Goal: Task Accomplishment & Management: Complete application form

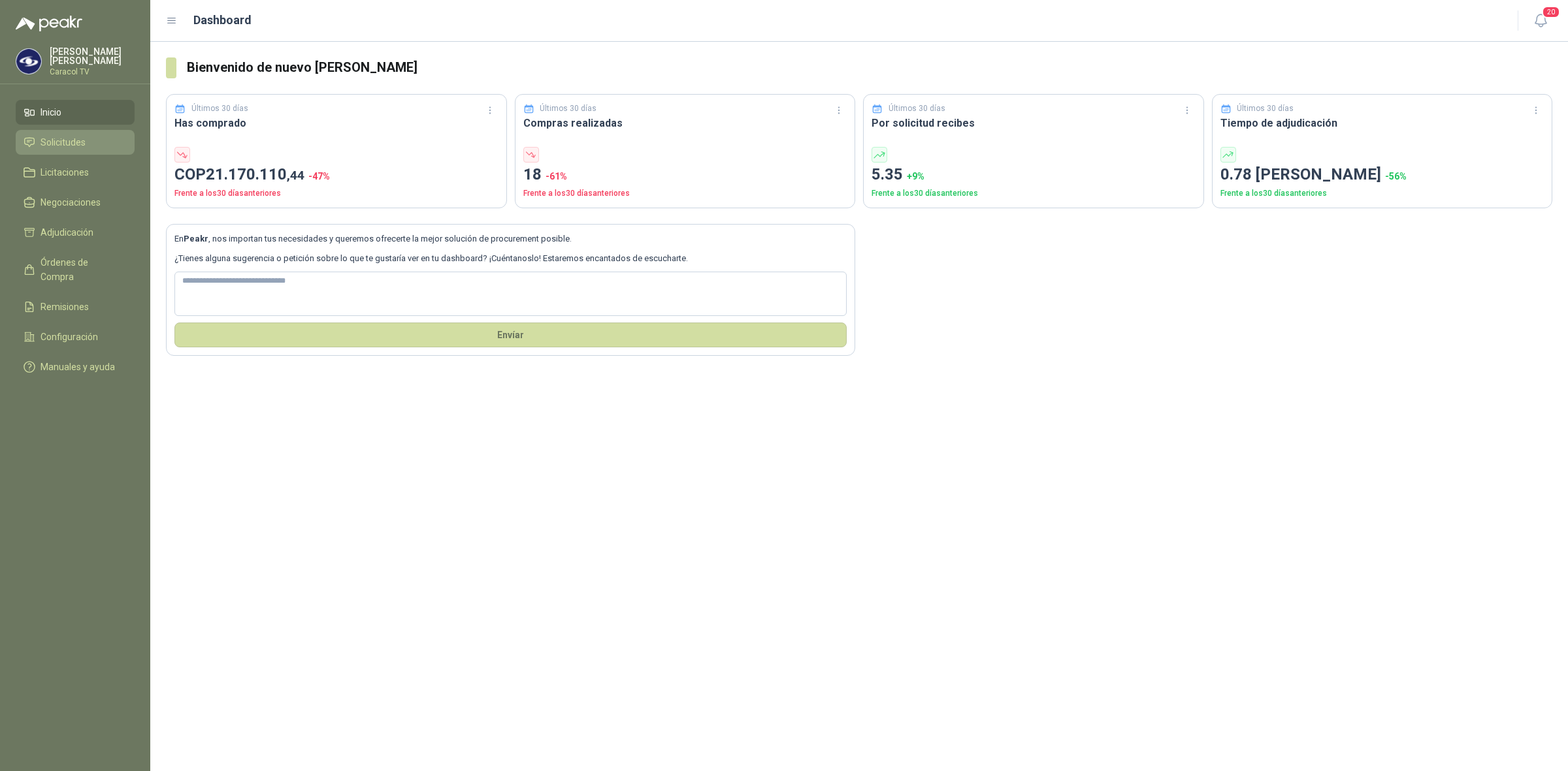
click at [70, 145] on span "Solicitudes" at bounding box center [63, 142] width 45 height 14
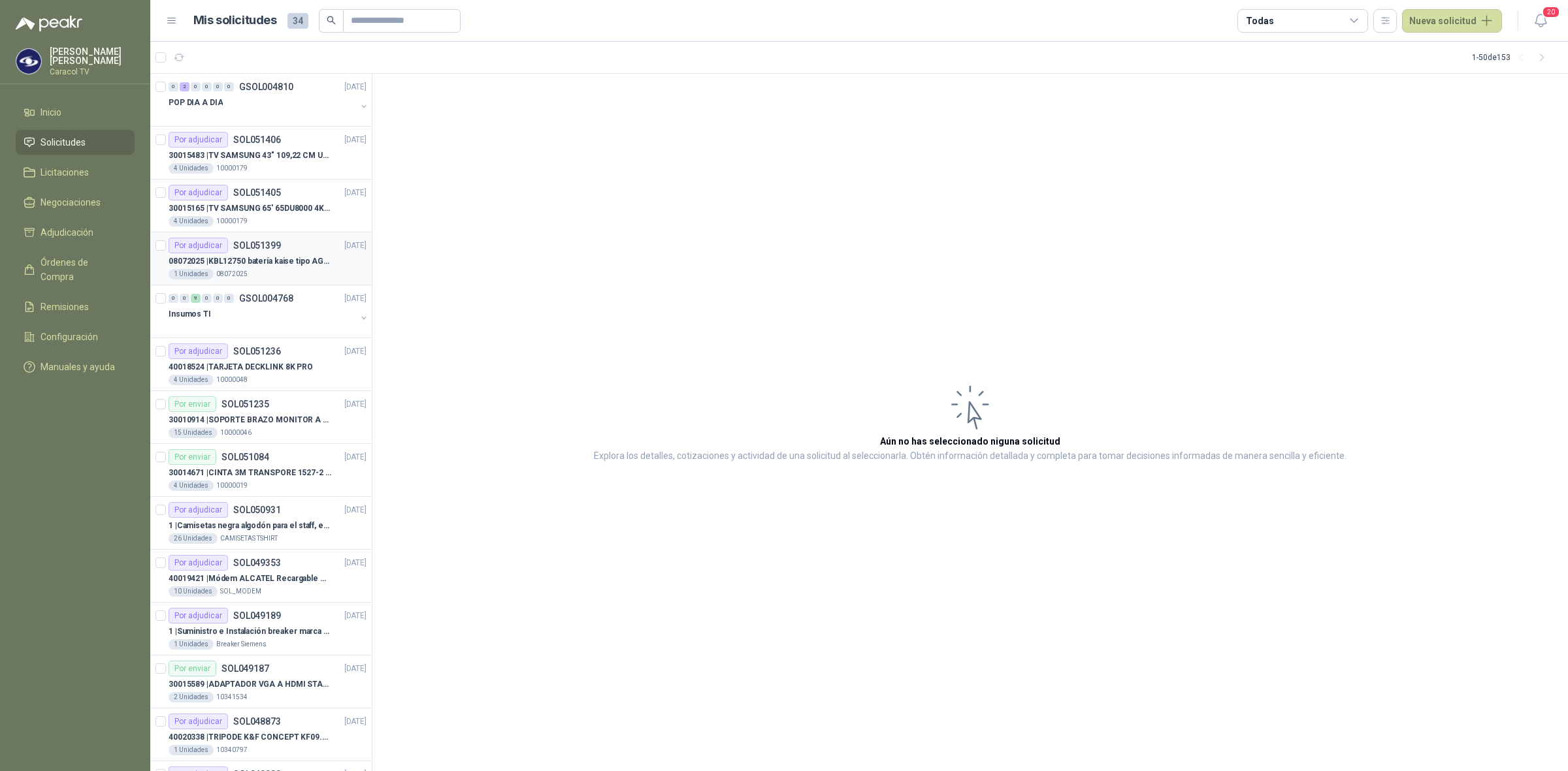
click at [273, 269] on div "1 Unidades 08072025" at bounding box center [268, 274] width 198 height 10
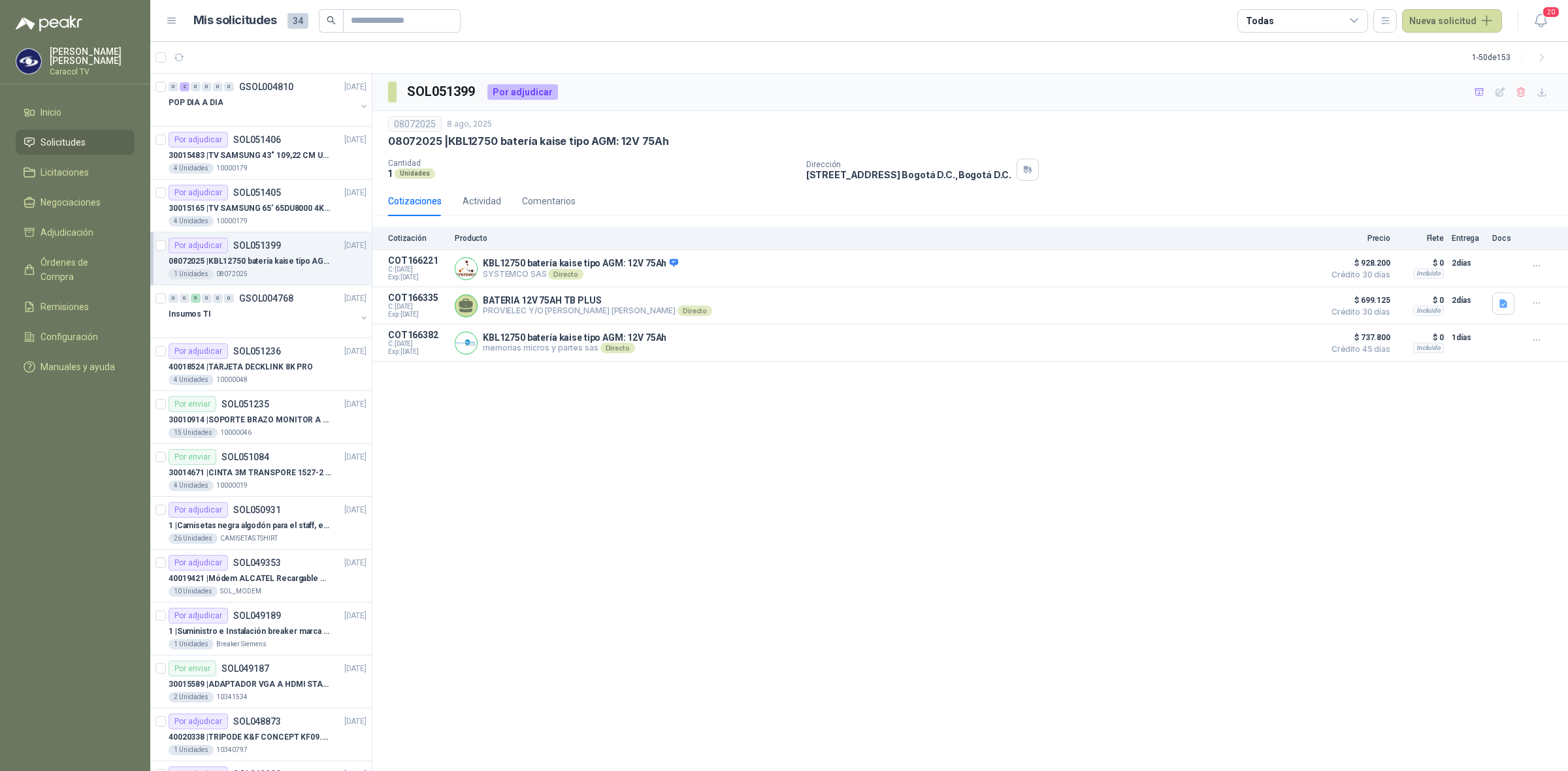
click at [1436, 34] on header "Mis solicitudes 34 Todas Nueva solicitud 20" at bounding box center [859, 21] width 1418 height 42
click at [1447, 23] on button "Nueva solicitud" at bounding box center [1451, 20] width 100 height 23
click at [1439, 56] on link "Solicitud" at bounding box center [1467, 52] width 111 height 23
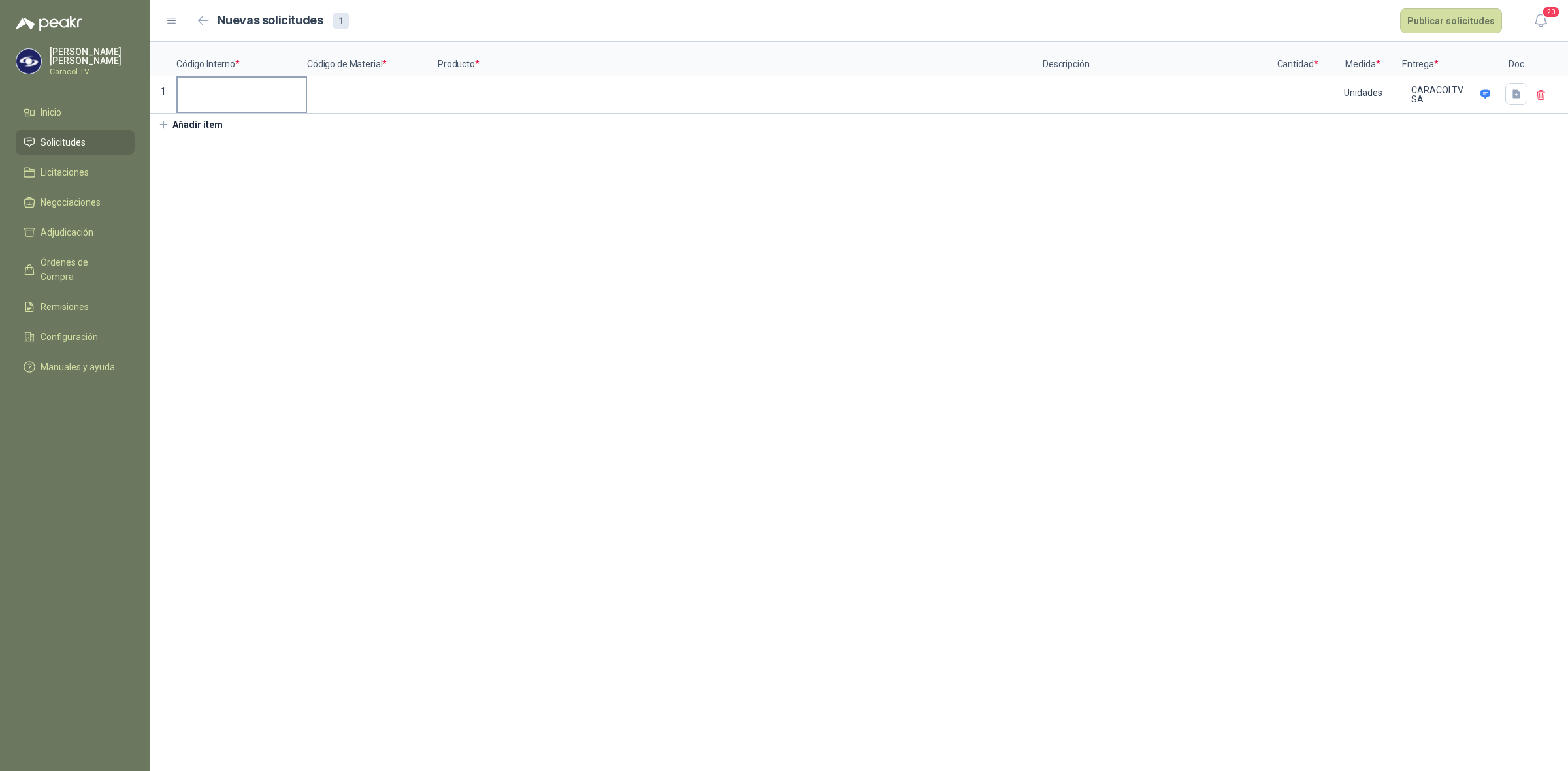
click at [241, 113] on div at bounding box center [241, 95] width 130 height 38
click at [240, 98] on input at bounding box center [241, 90] width 128 height 26
click at [379, 90] on input at bounding box center [372, 90] width 128 height 26
